Goal: Information Seeking & Learning: Understand process/instructions

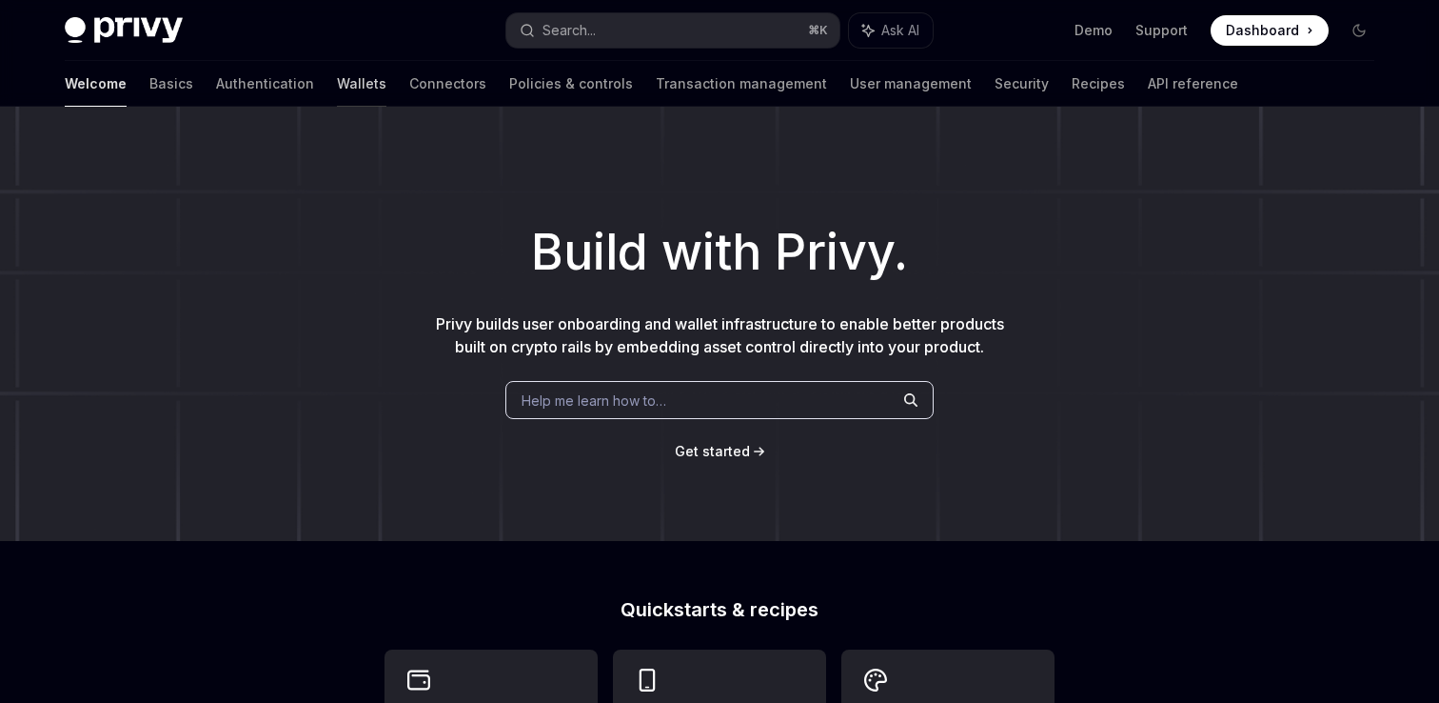
click at [337, 89] on link "Wallets" at bounding box center [362, 84] width 50 height 46
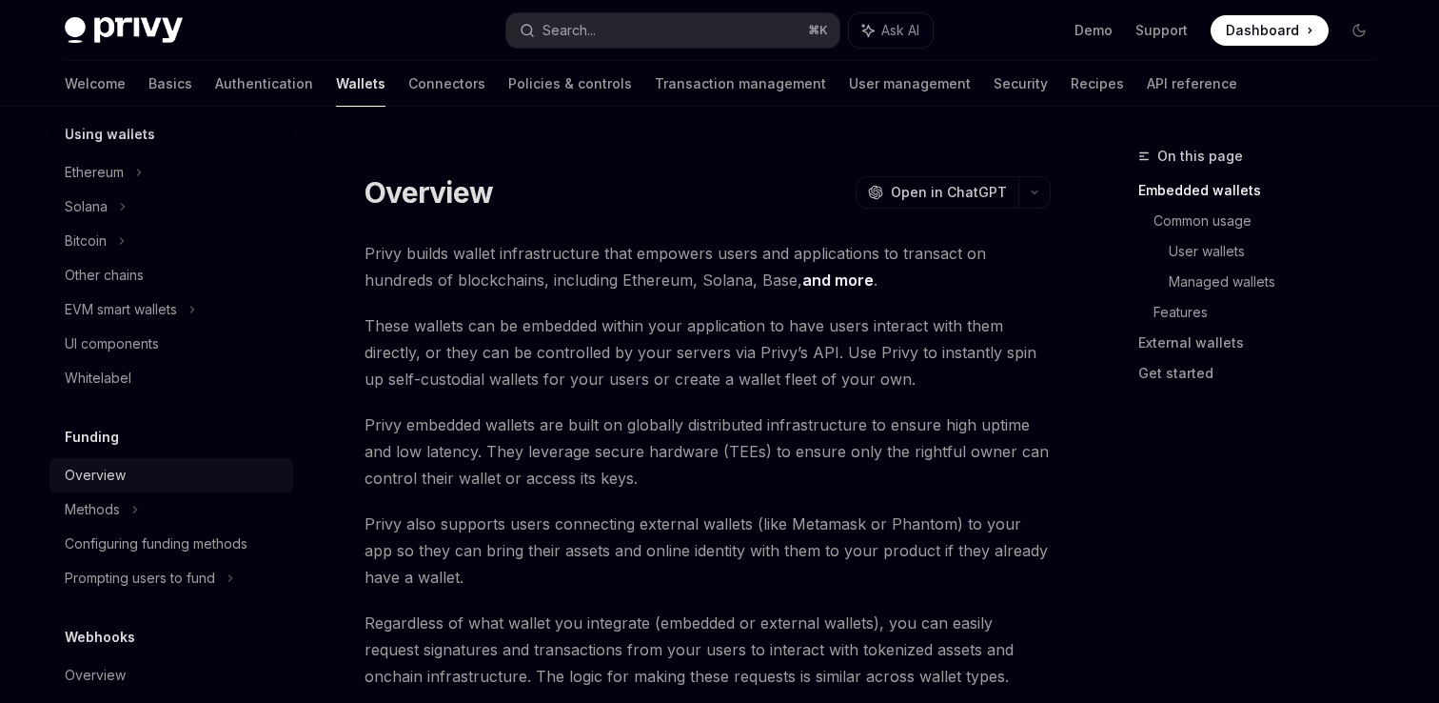
scroll to position [452, 0]
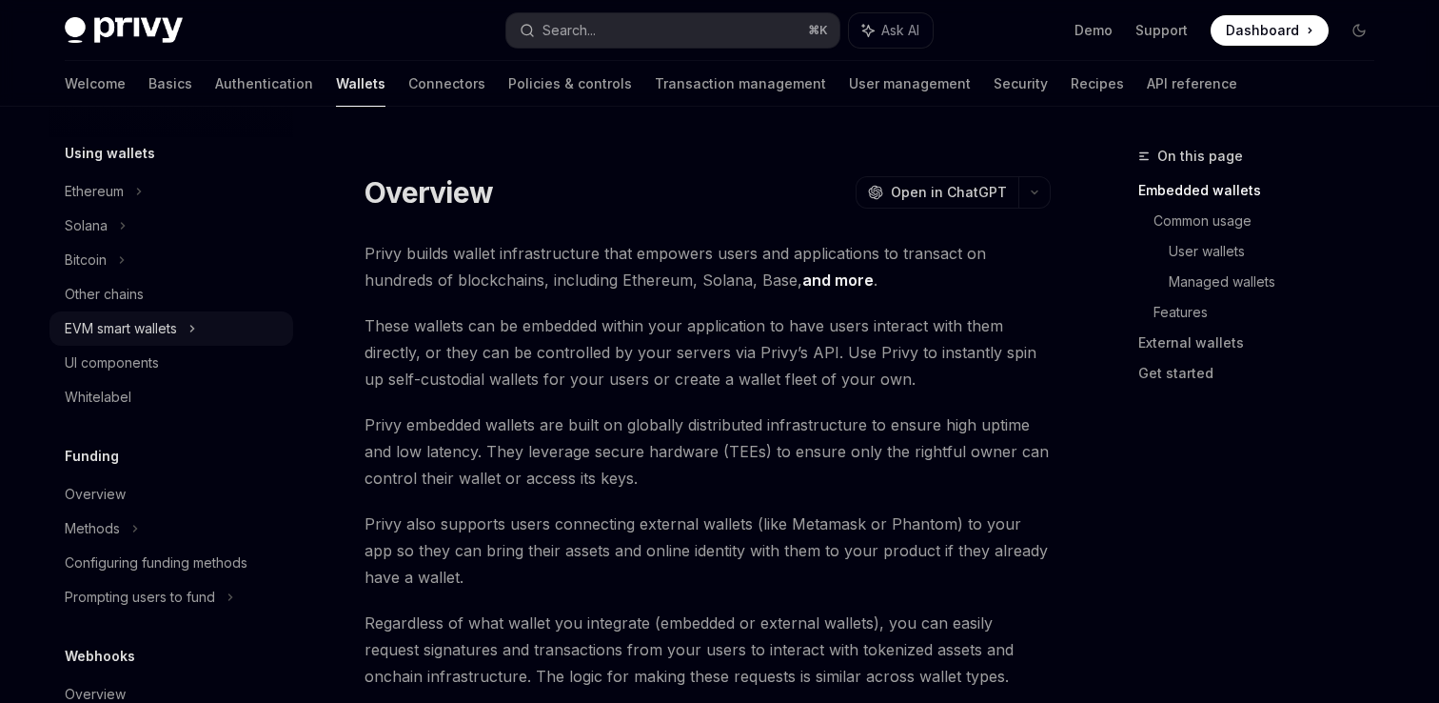
click at [171, 329] on div "EVM smart wallets" at bounding box center [121, 328] width 112 height 23
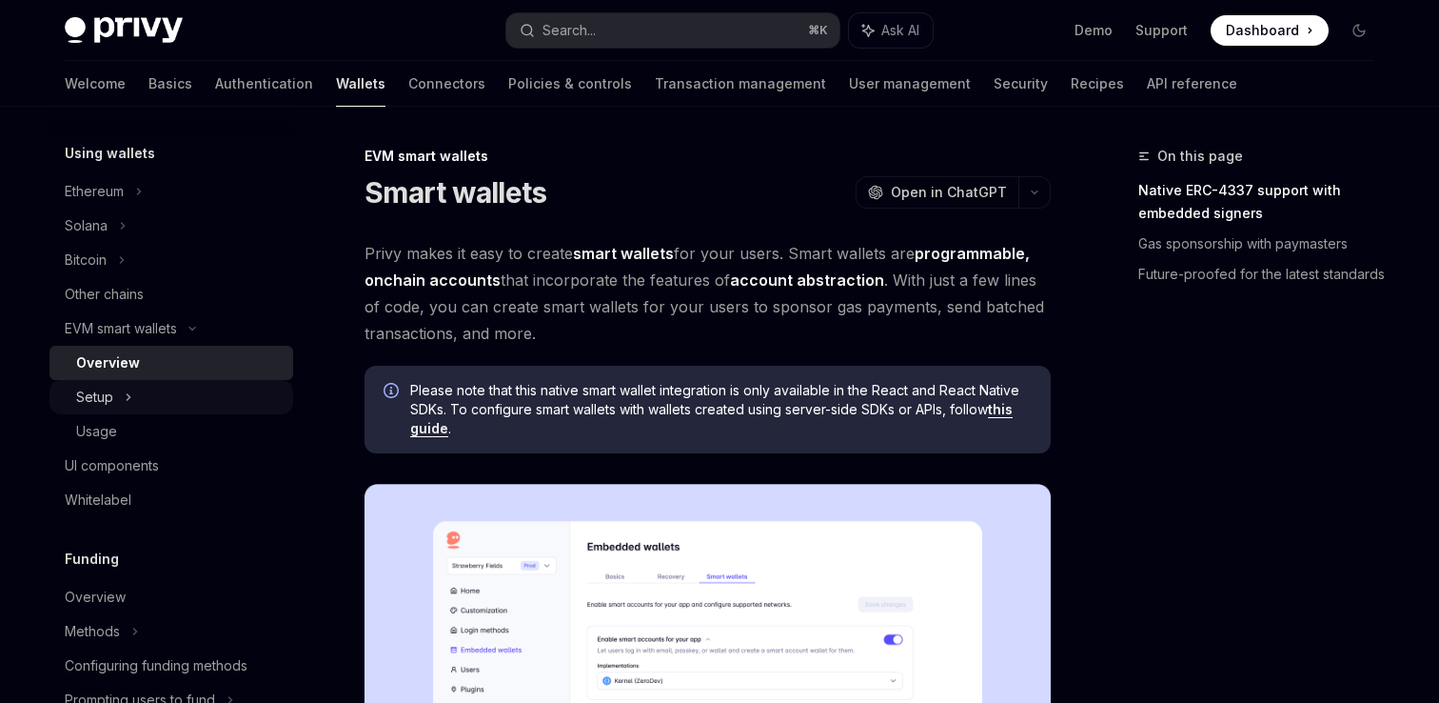
click at [134, 394] on div "Setup" at bounding box center [172, 397] width 244 height 34
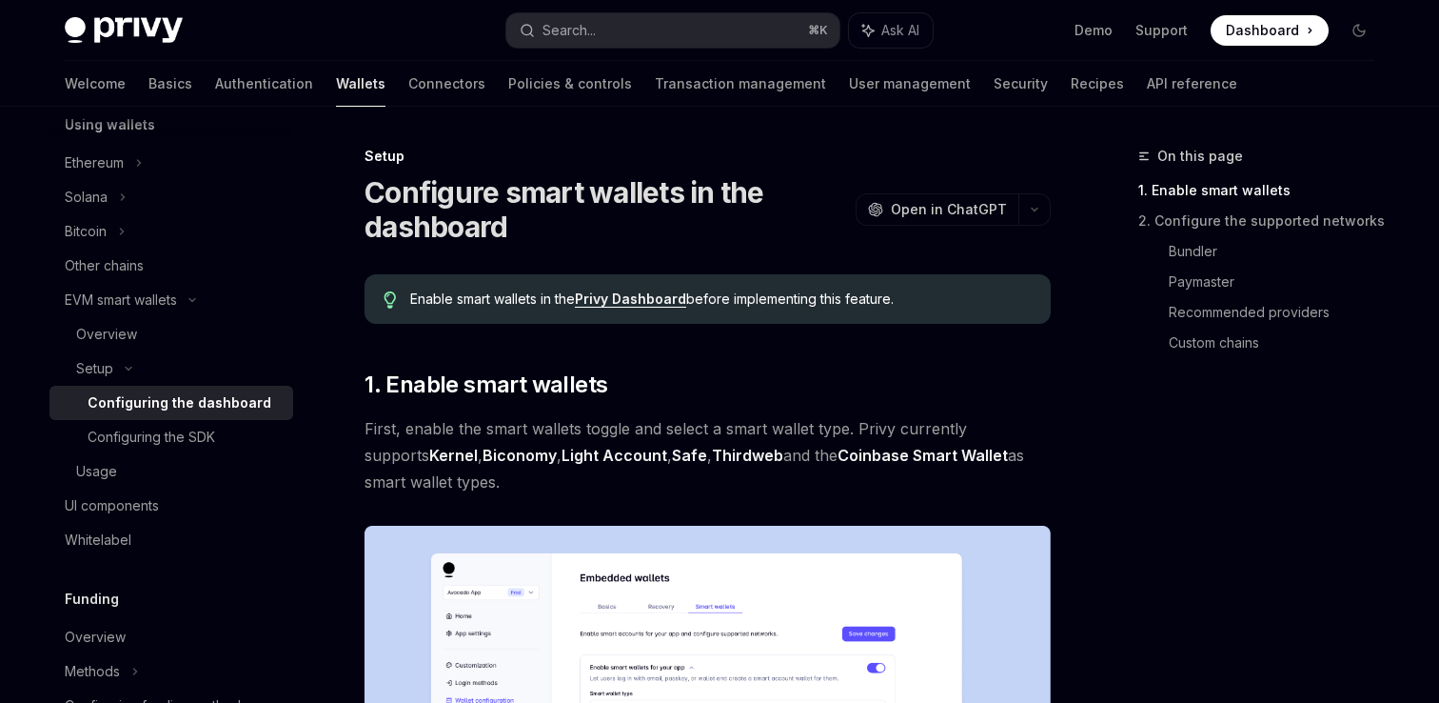
scroll to position [498, 0]
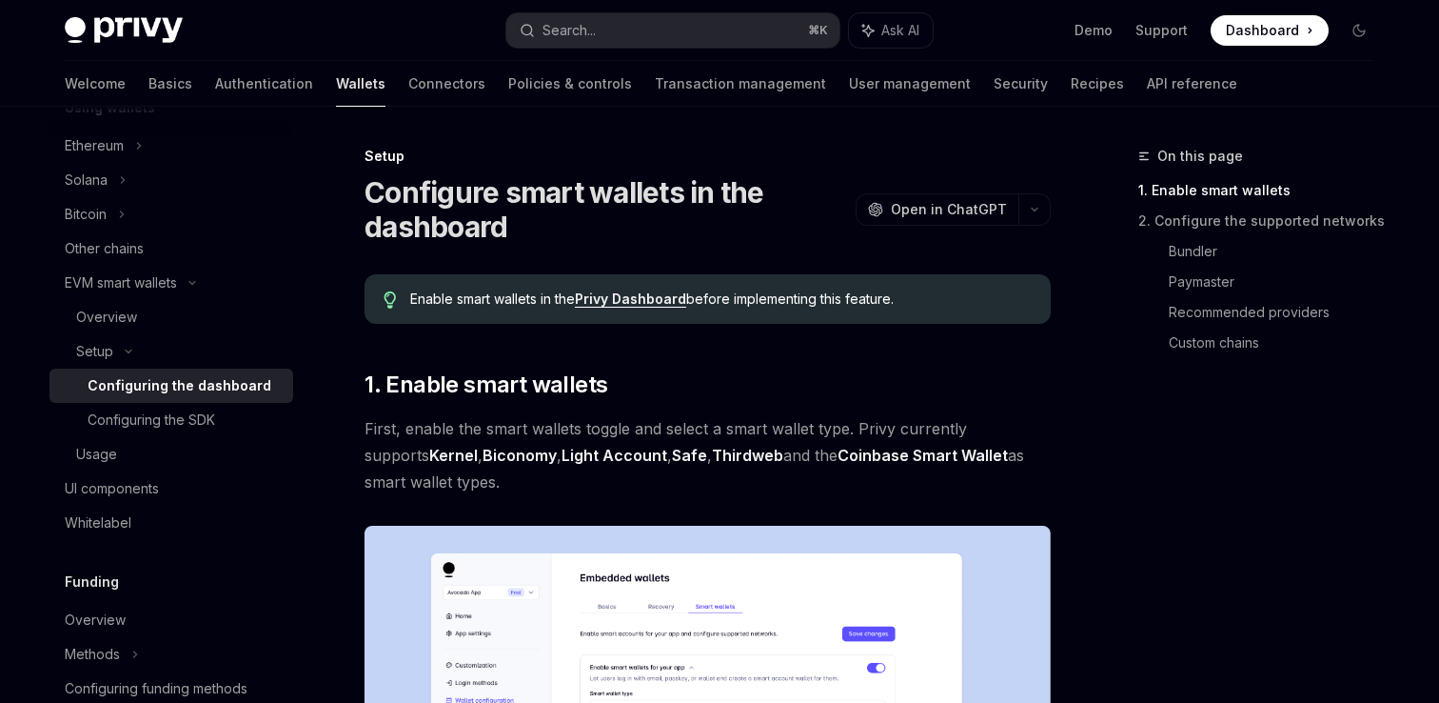
click at [106, 123] on div at bounding box center [172, 122] width 244 height 30
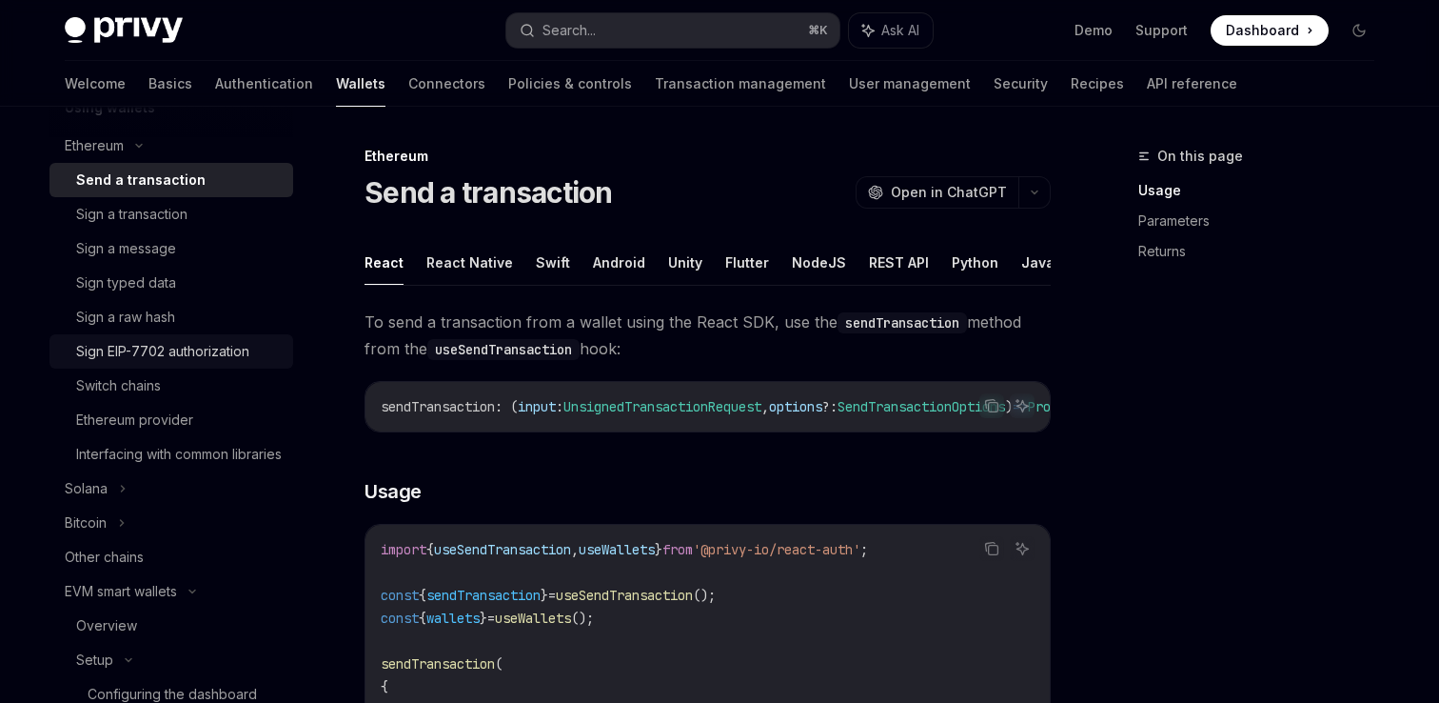
click at [169, 353] on div "Sign EIP-7702 authorization" at bounding box center [162, 351] width 173 height 23
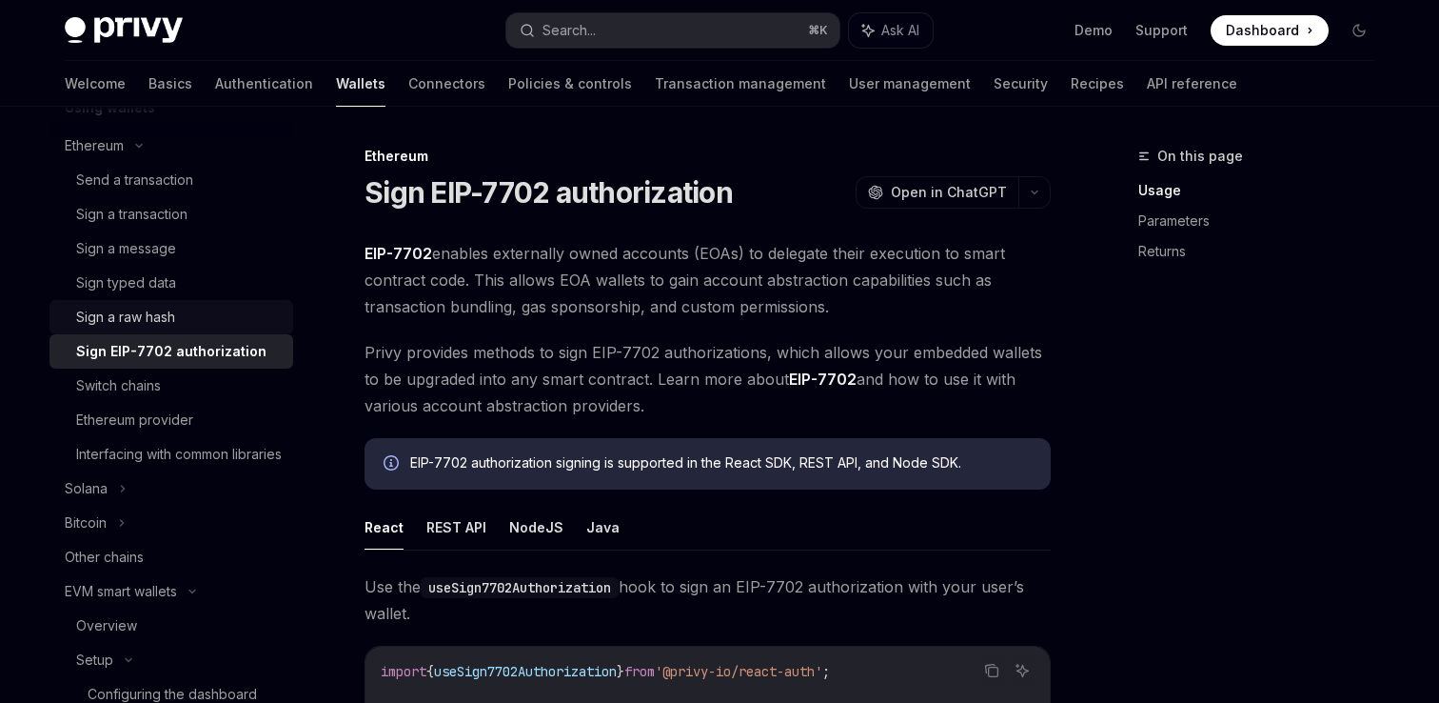
click at [129, 324] on div "Sign a raw hash" at bounding box center [125, 317] width 99 height 23
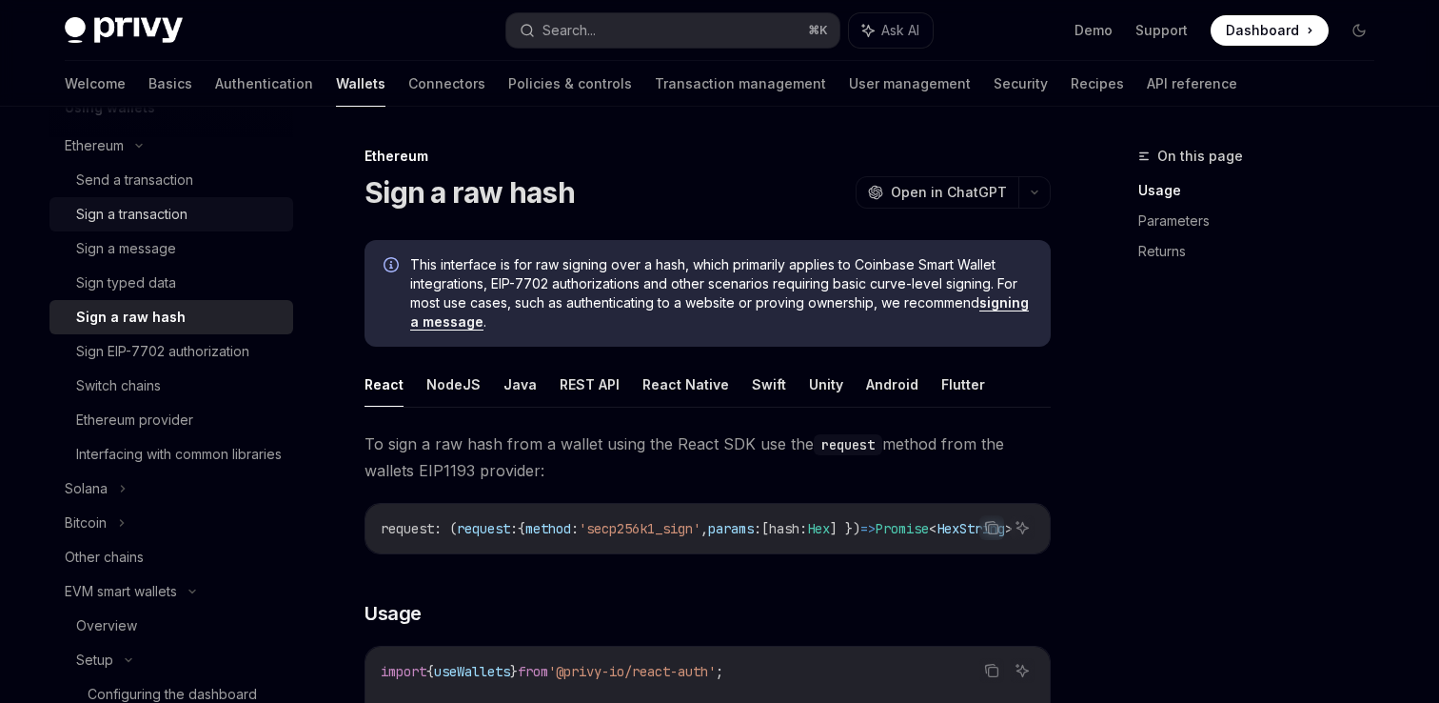
click at [160, 211] on div "Sign a transaction" at bounding box center [131, 214] width 111 height 23
type textarea "*"
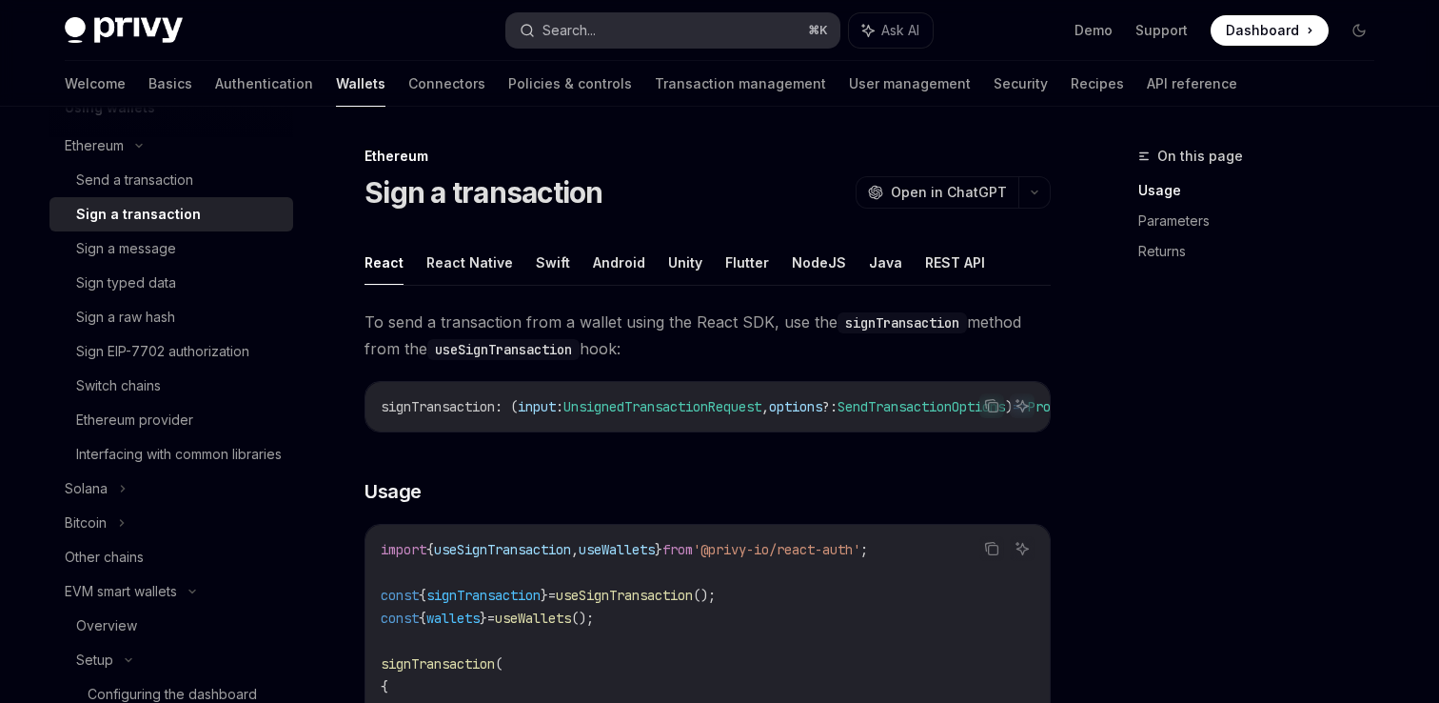
click at [674, 30] on button "Search... ⌘ K" at bounding box center [672, 30] width 333 height 34
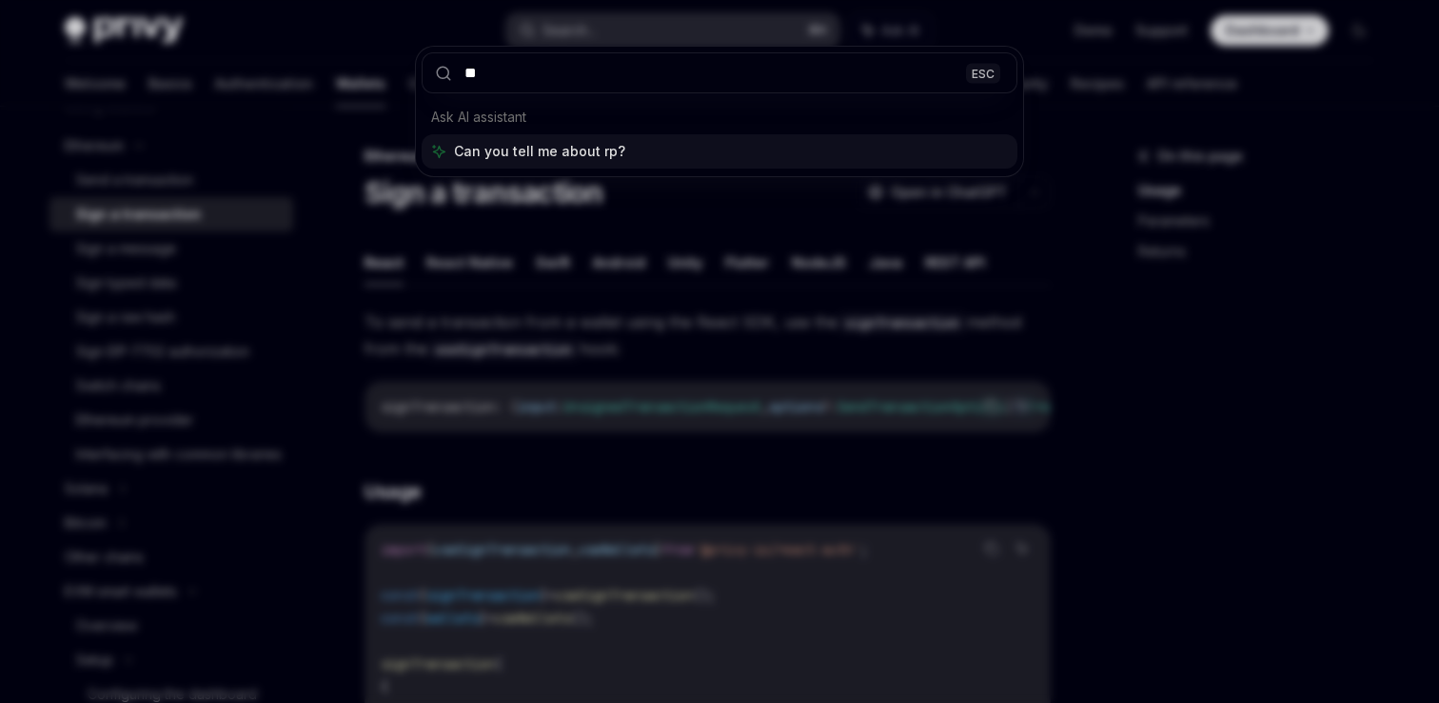
type input "***"
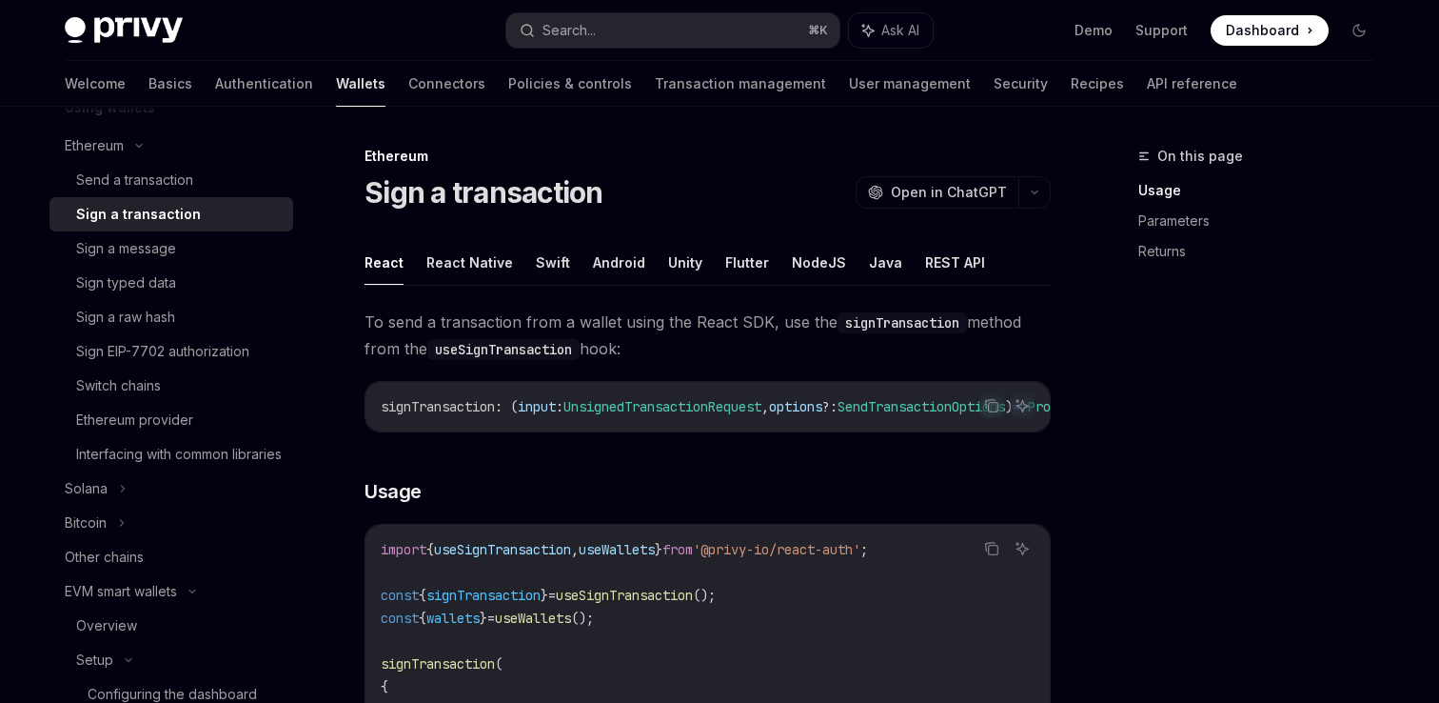
scroll to position [188, 0]
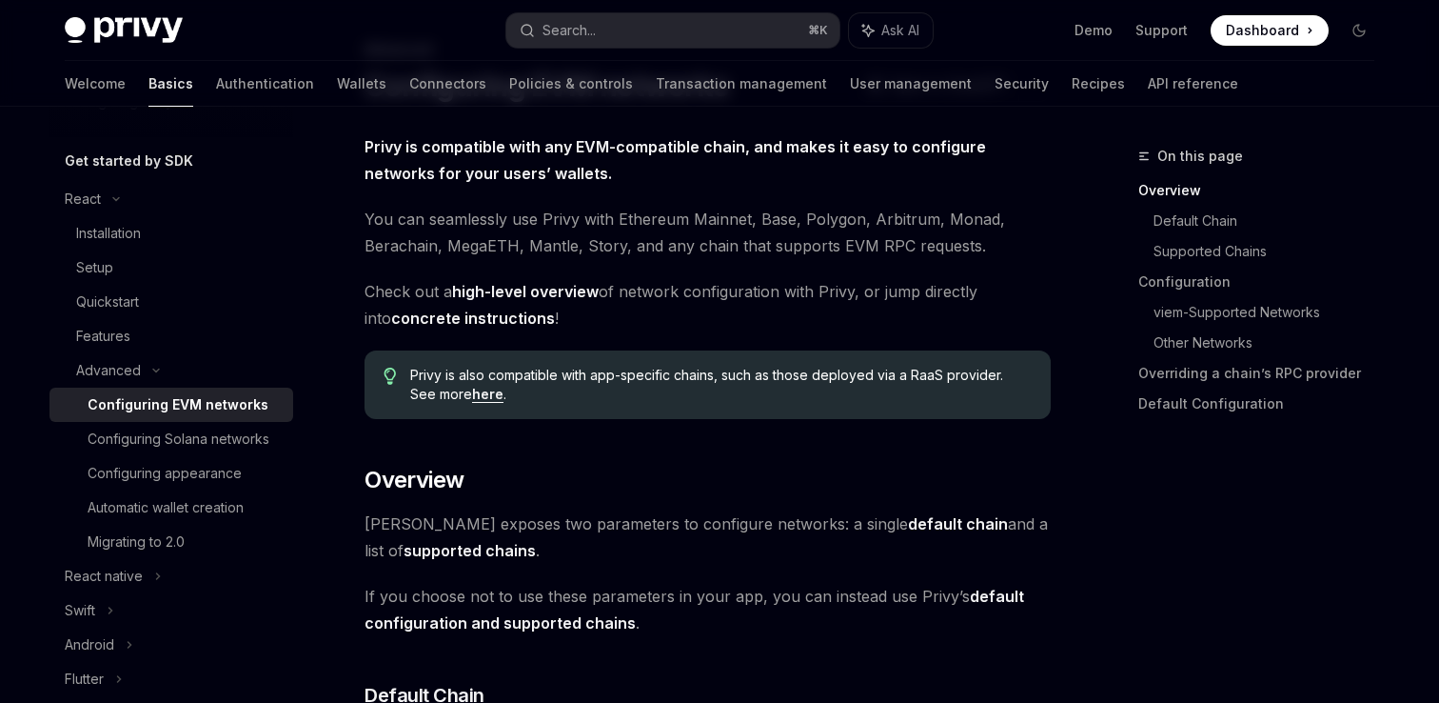
click at [205, 397] on div "Configuring EVM networks" at bounding box center [178, 404] width 181 height 23
type textarea "*"
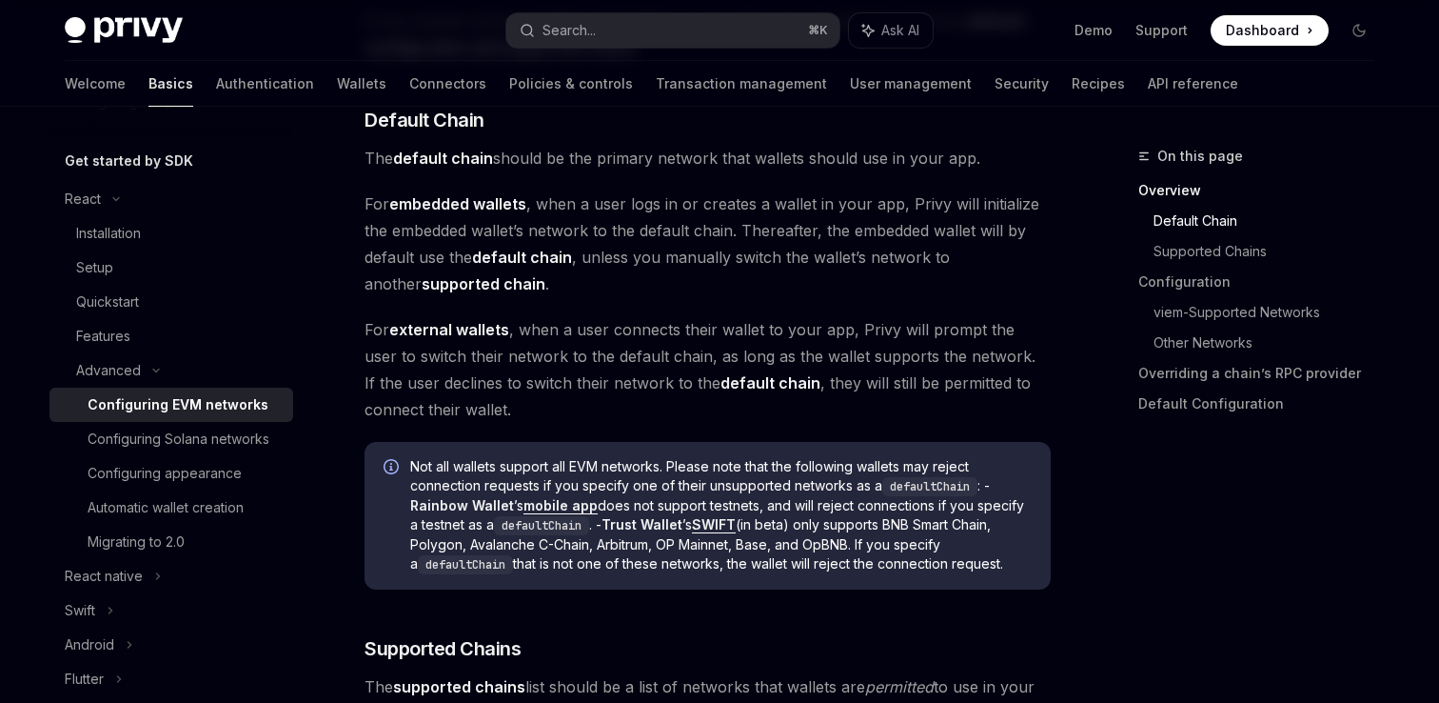
scroll to position [683, 0]
click at [671, 38] on button "Search... ⌘ K" at bounding box center [672, 30] width 333 height 34
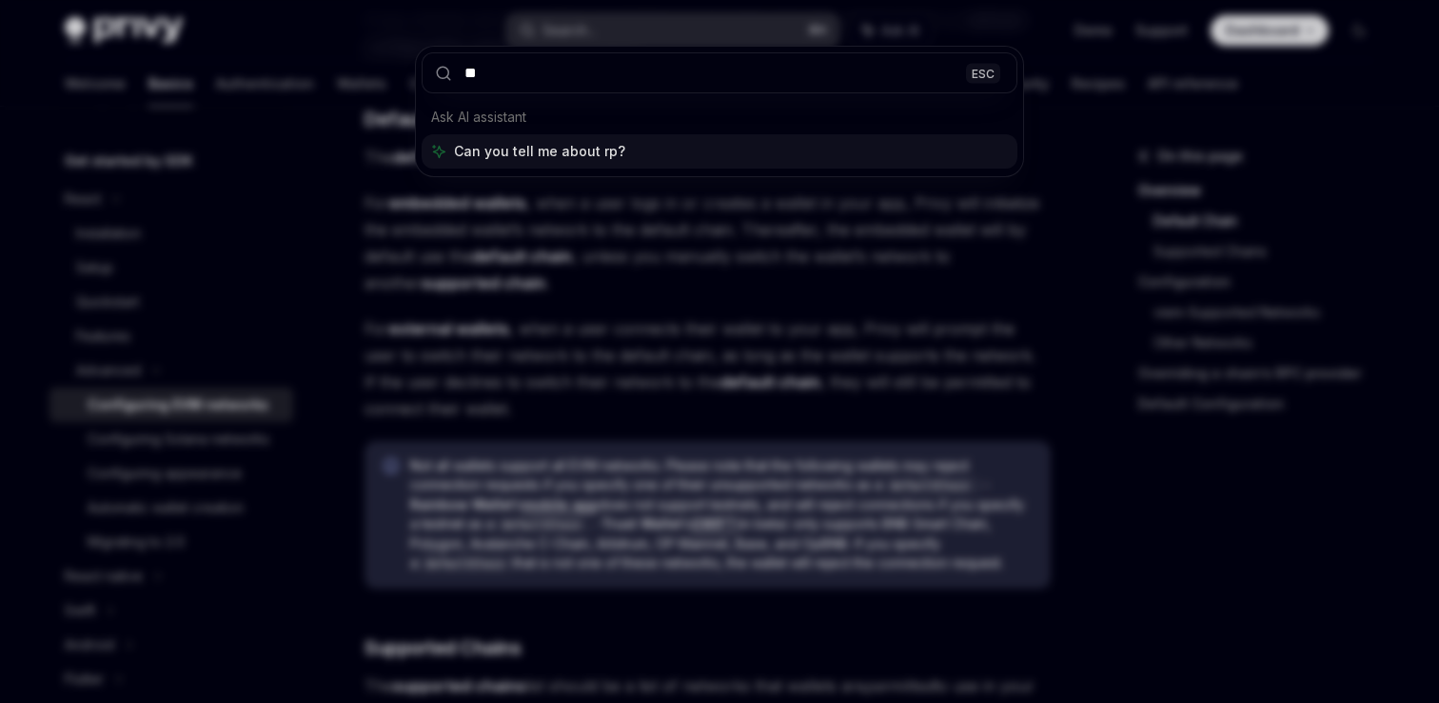
type input "***"
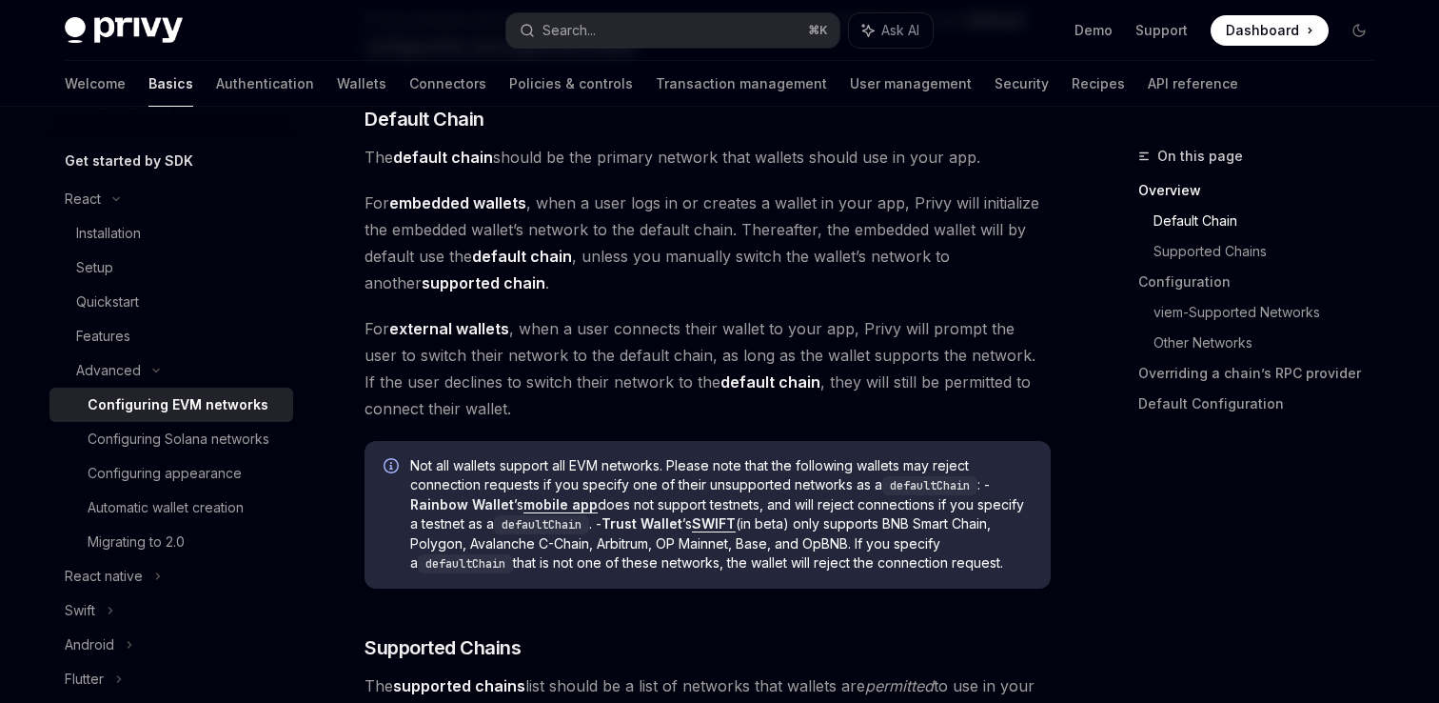
type textarea "*"
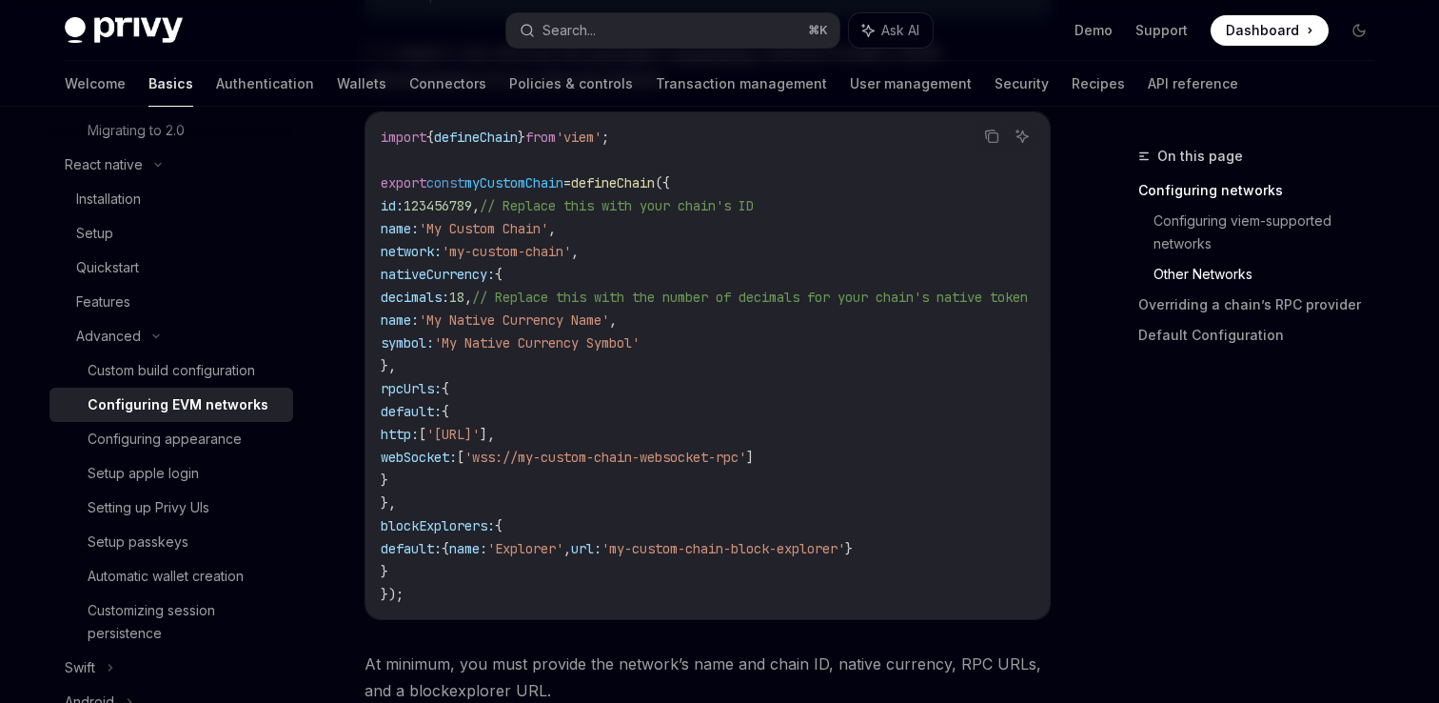
scroll to position [1386, 0]
